Goal: Navigation & Orientation: Find specific page/section

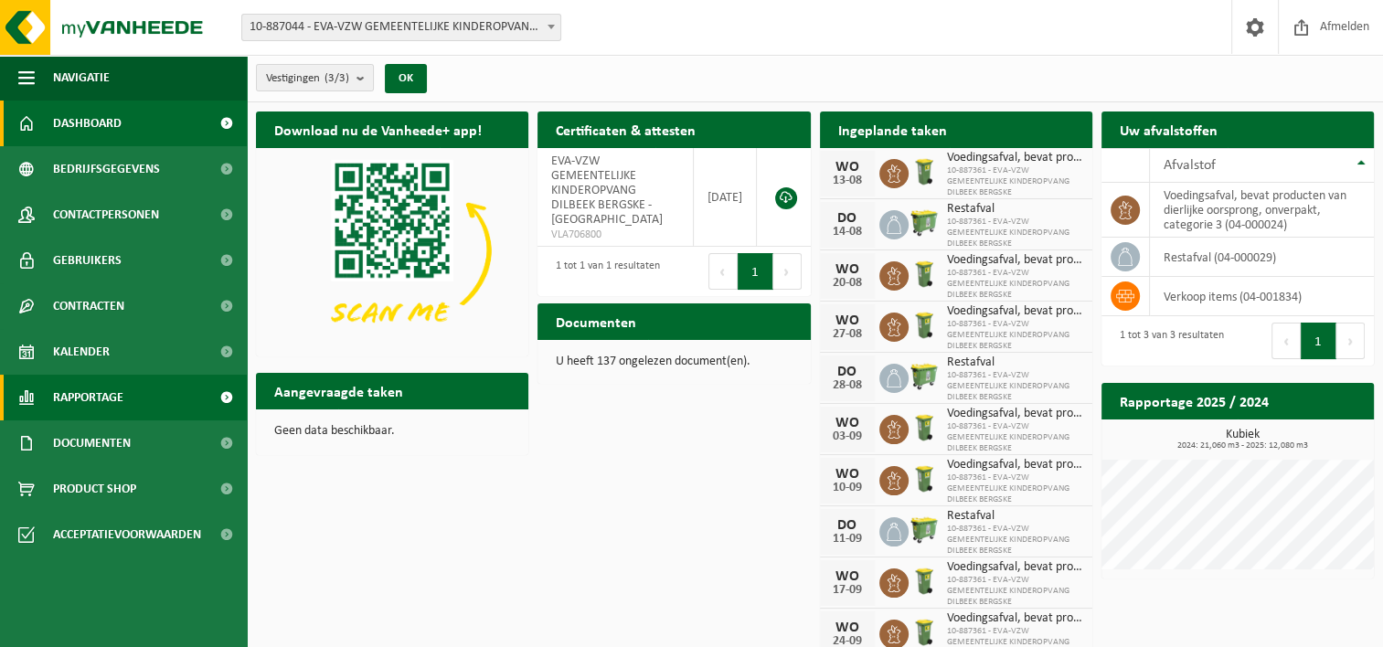
click at [126, 396] on link "Rapportage" at bounding box center [123, 398] width 247 height 46
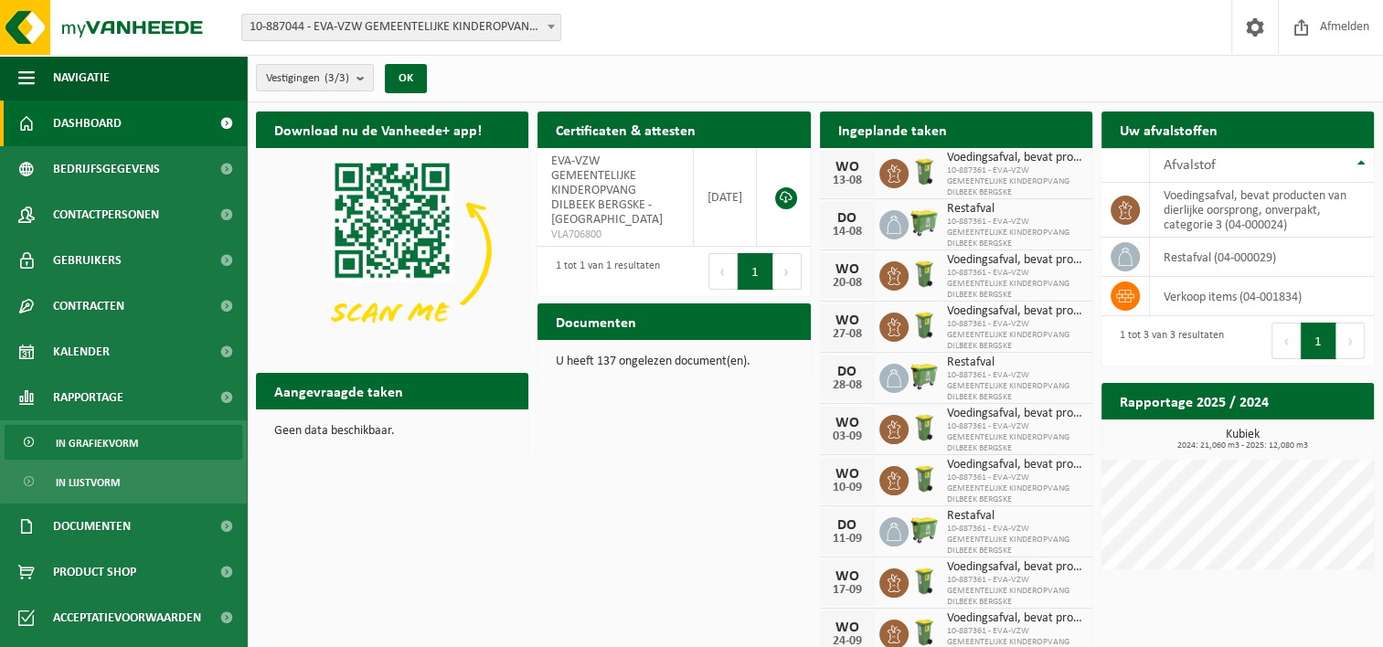
click at [148, 432] on link "In grafiekvorm" at bounding box center [124, 442] width 238 height 35
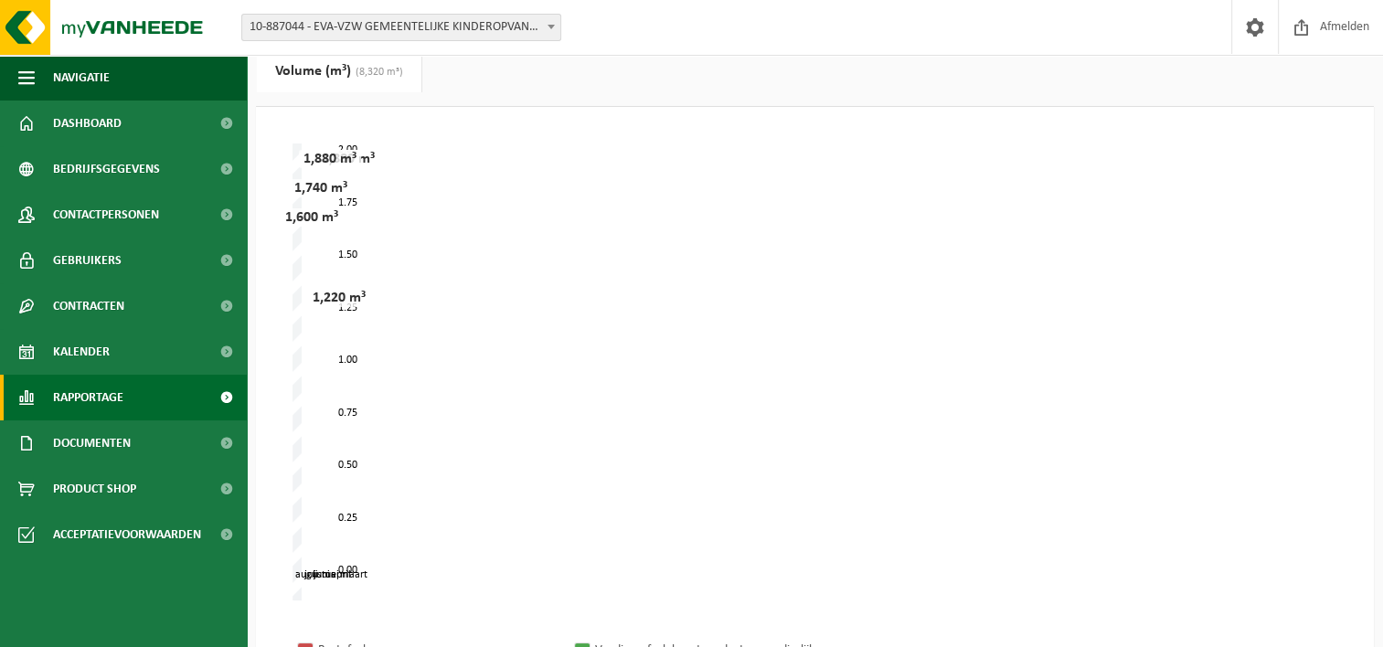
scroll to position [91, 0]
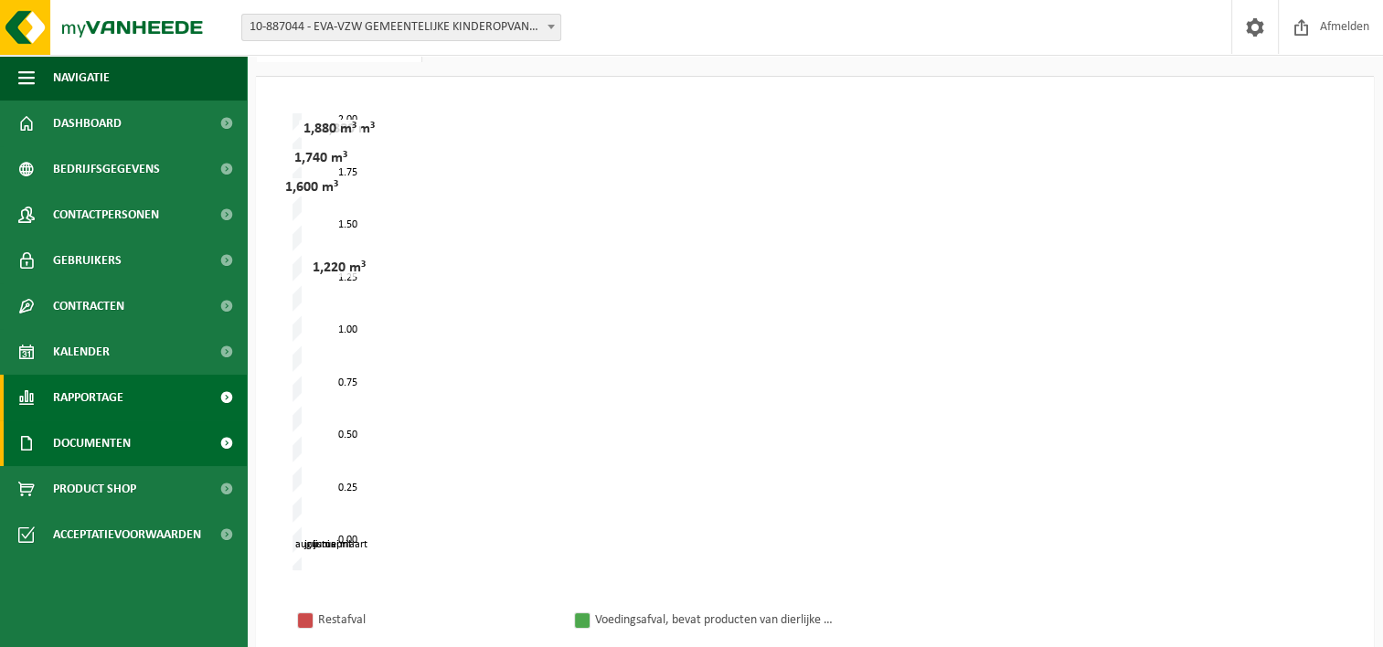
click at [110, 443] on span "Documenten" at bounding box center [92, 444] width 78 height 46
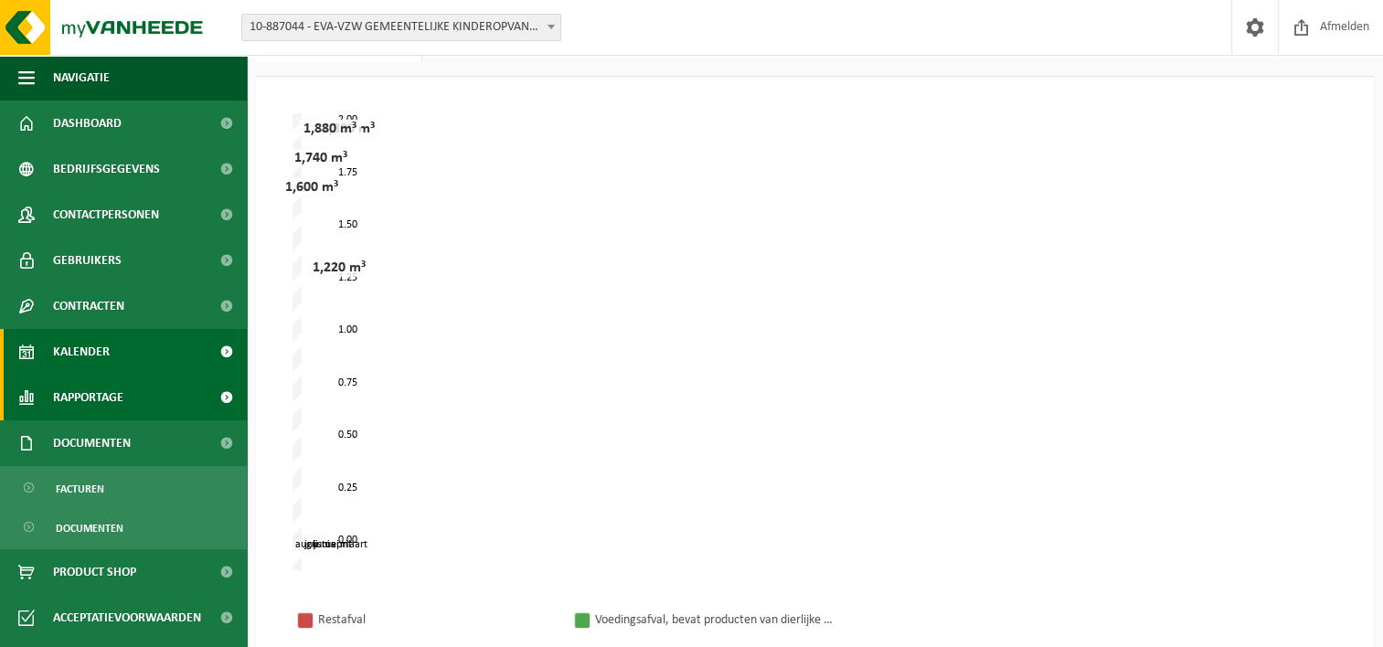
click at [106, 357] on span "Kalender" at bounding box center [81, 352] width 57 height 46
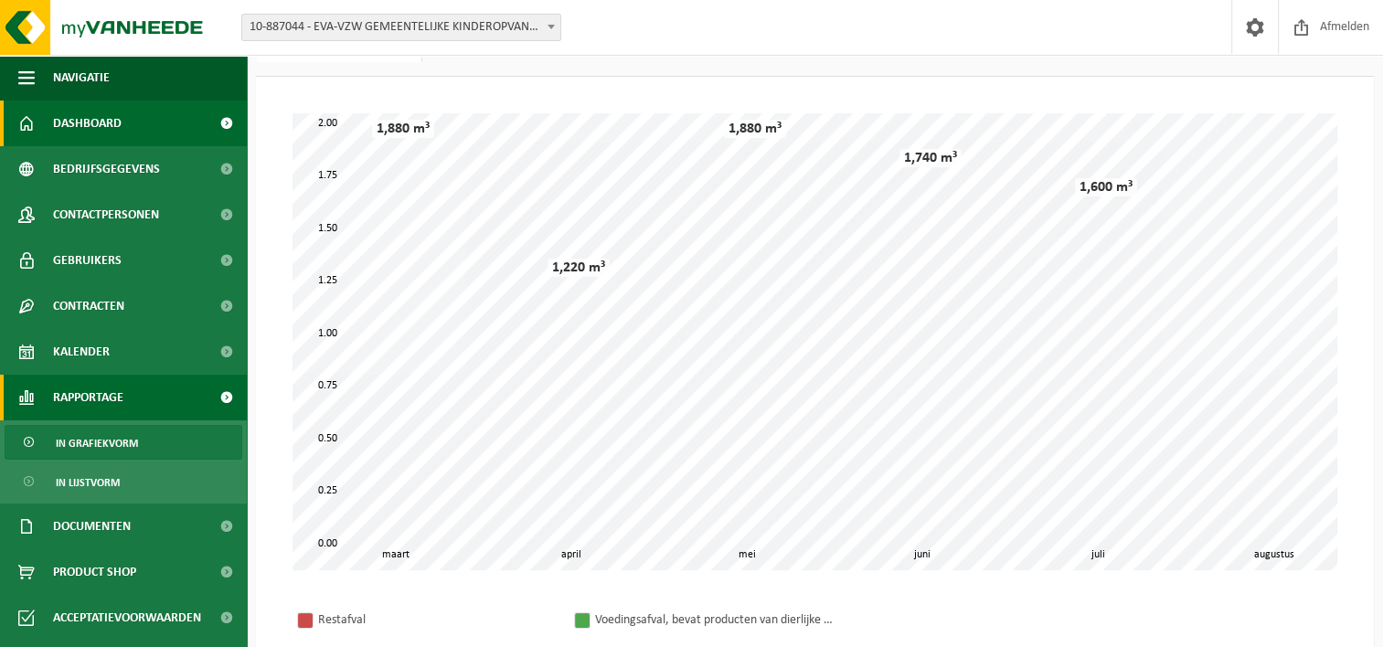
click at [113, 117] on span "Dashboard" at bounding box center [87, 124] width 69 height 46
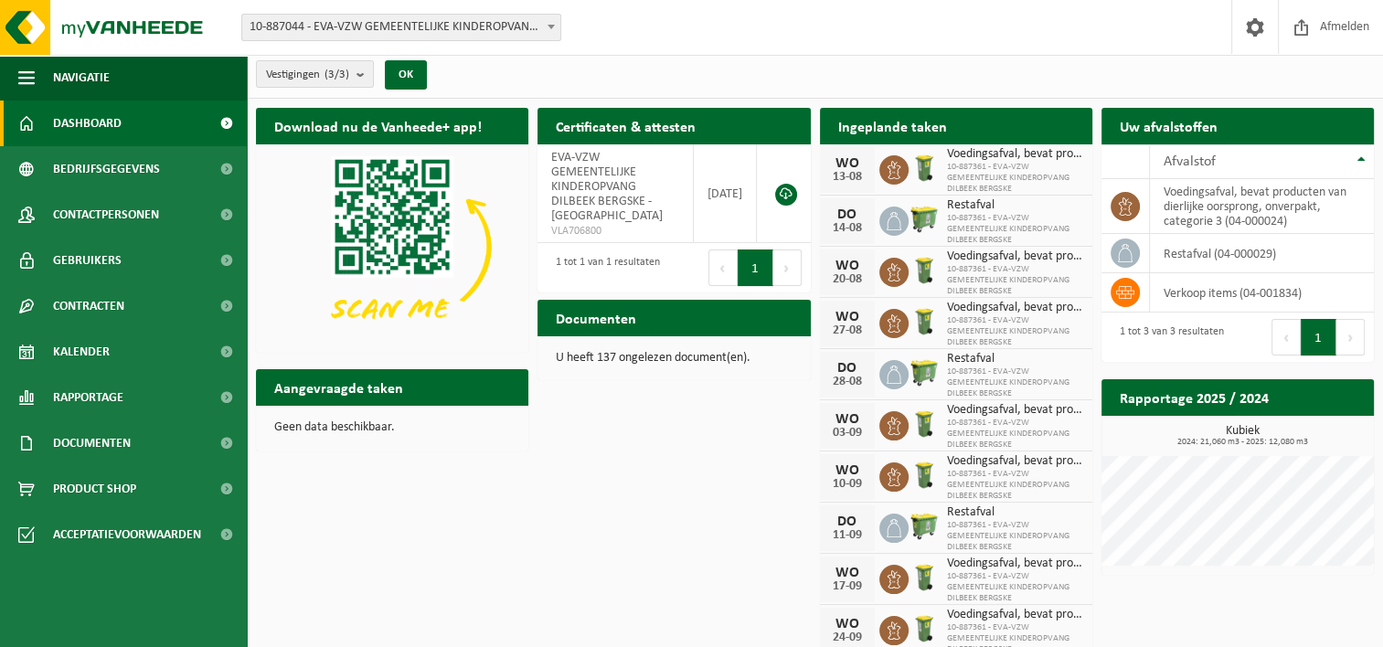
scroll to position [18, 0]
